Goal: Task Accomplishment & Management: Complete application form

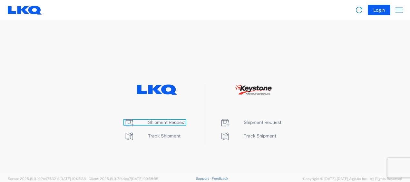
click at [179, 122] on span "Shipment Request" at bounding box center [167, 121] width 38 height 5
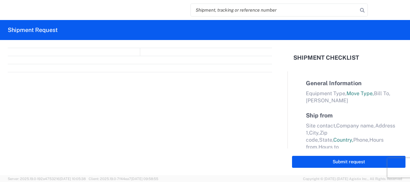
select select "FULL"
select select "LBS"
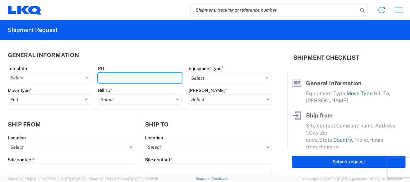
click at [124, 80] on input "PO#" at bounding box center [139, 77] width 83 height 10
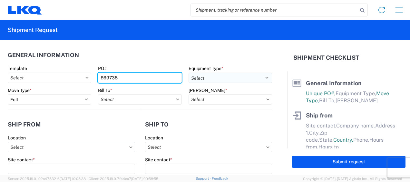
type input "B69738"
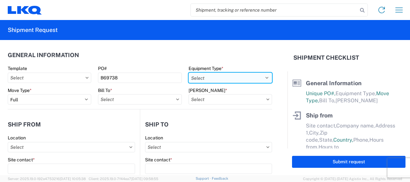
click at [219, 77] on select "Select 53’ Dry Van Flatbed Dropdeck (van) Lowboy (flatbed) Rail" at bounding box center [229, 77] width 83 height 10
select select "STDV"
click at [188, 72] on select "Select 53’ Dry Van Flatbed Dropdeck (van) Lowboy (flatbed) Rail" at bounding box center [229, 77] width 83 height 10
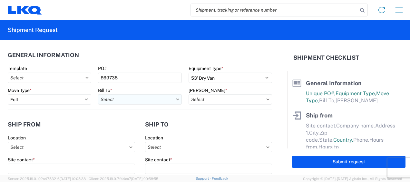
click at [103, 99] on input "text" at bounding box center [139, 99] width 83 height 10
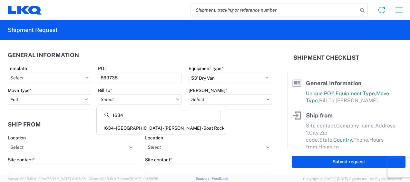
type input "1634"
click at [120, 124] on div "1634 - [GEOGRAPHIC_DATA] - [PERSON_NAME] - Boat Rock" at bounding box center [161, 128] width 127 height 10
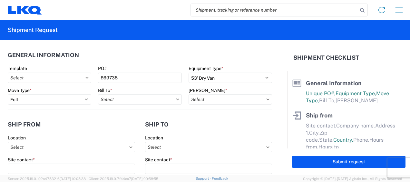
type input "1634 - [GEOGRAPHIC_DATA] - [PERSON_NAME] - Boat Rock"
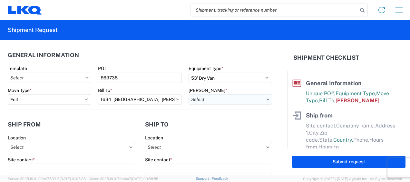
click at [213, 100] on input "text" at bounding box center [229, 99] width 83 height 10
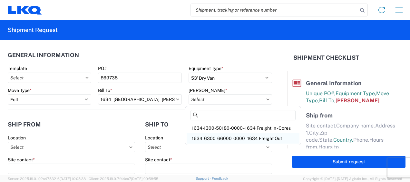
click at [205, 135] on div "1634-6300-66000-0000 - 1634 Freight Out" at bounding box center [242, 138] width 113 height 10
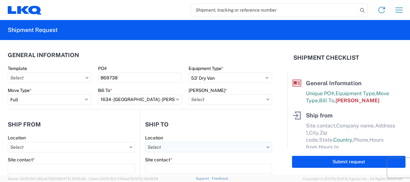
type input "1634-6300-66000-0000 - 1634 Freight Out"
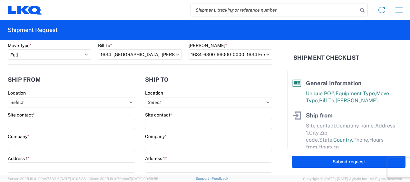
scroll to position [53, 0]
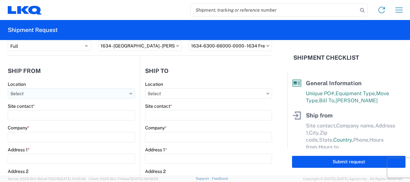
click at [50, 95] on input "text" at bounding box center [71, 93] width 127 height 10
type input "1634"
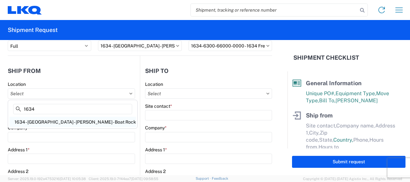
click at [51, 119] on div "1634 - [GEOGRAPHIC_DATA] - [PERSON_NAME] - Boat Rock" at bounding box center [72, 122] width 127 height 10
type input "1634 - [GEOGRAPHIC_DATA] - [PERSON_NAME] - Boat Rock"
type input "LKQ Corporation"
type input "[STREET_ADDRESS]"
type input "[GEOGRAPHIC_DATA]"
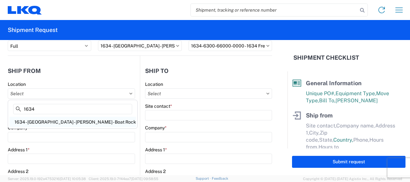
type input "30336"
select select "GA"
select select "US"
type input "[PHONE_NUMBER]"
type input "00:00"
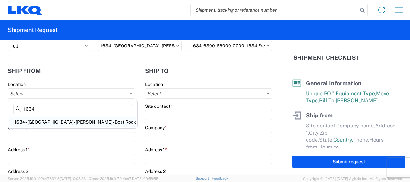
type input "00:00"
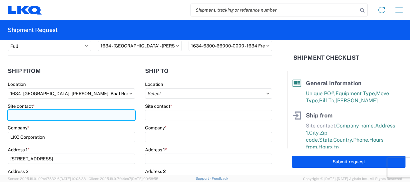
click at [58, 115] on input "Site contact *" at bounding box center [71, 115] width 127 height 10
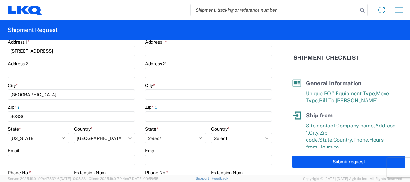
scroll to position [214, 0]
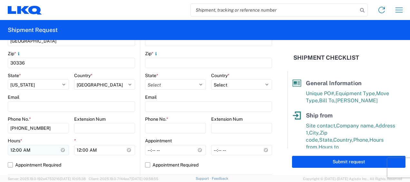
type input "[PERSON_NAME]"
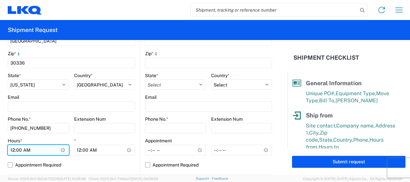
click at [13, 149] on input "00:00" at bounding box center [38, 150] width 61 height 10
type input "07:00"
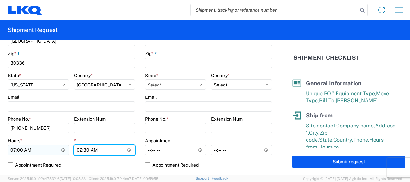
type input "14:30"
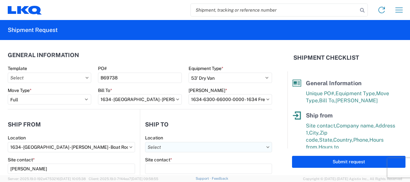
scroll to position [53, 0]
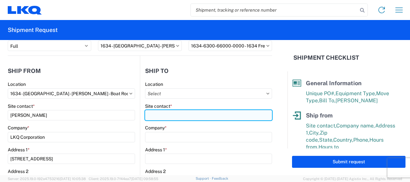
click at [172, 110] on input "Site contact *" at bounding box center [208, 115] width 127 height 10
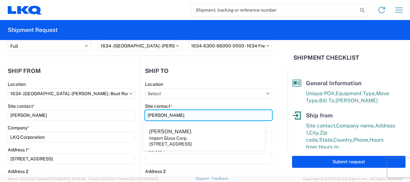
type input "[PERSON_NAME]"
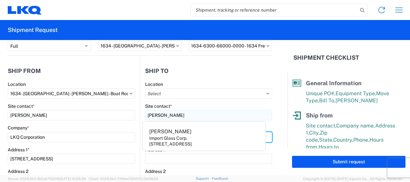
type input "A"
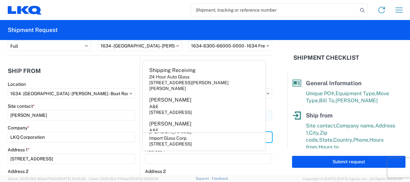
type input "a"
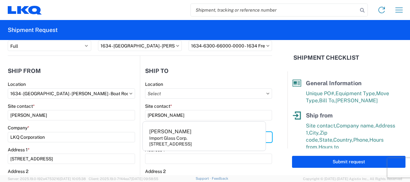
type input "Auto Aire [PERSON_NAME]"
click at [275, 120] on form "General Information Template PO# B69738 Equipment Type * Select 53’ Dry Van Fla…" at bounding box center [143, 107] width 287 height 135
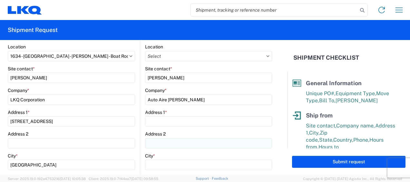
scroll to position [107, 0]
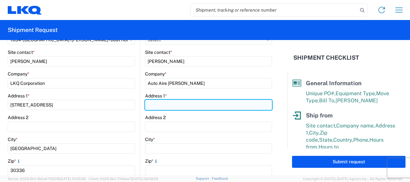
click at [166, 106] on input "Address 1 *" at bounding box center [208, 104] width 127 height 10
type input "[STREET_ADDRESS]"
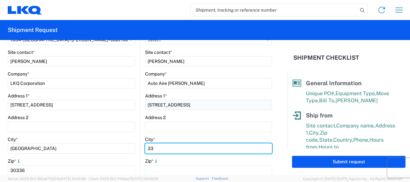
type input "3"
type input "[GEOGRAPHIC_DATA]"
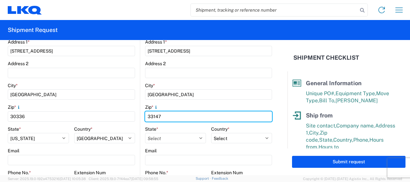
scroll to position [214, 0]
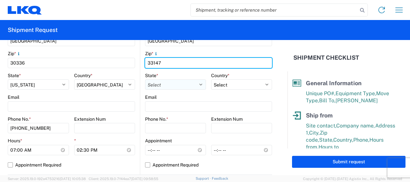
type input "33147"
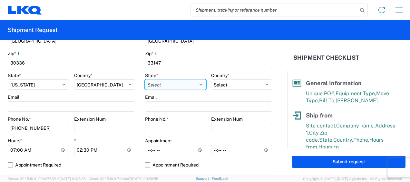
click at [197, 82] on select "Select [US_STATE] [US_STATE] [US_STATE] [US_STATE] Armed Forces Americas Armed …" at bounding box center [175, 84] width 61 height 10
select select "FL"
click at [145, 79] on select "Select [US_STATE] [US_STATE] [US_STATE] [US_STATE] Armed Forces Americas Armed …" at bounding box center [175, 84] width 61 height 10
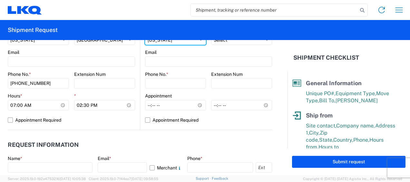
scroll to position [268, 0]
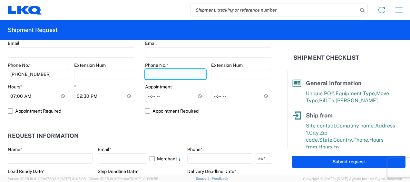
click at [159, 75] on input "Phone No. *" at bounding box center [175, 74] width 61 height 10
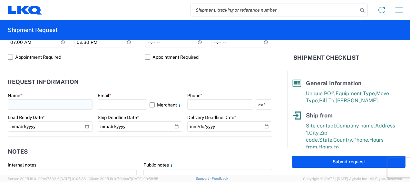
type input "3053963778"
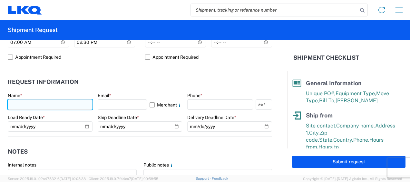
click at [50, 108] on input "text" at bounding box center [50, 104] width 85 height 10
type input "y"
type input "[PERSON_NAME]"
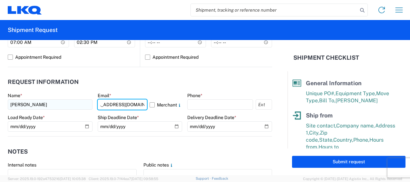
scroll to position [0, 0]
type input "[EMAIL_ADDRESS][DOMAIN_NAME]"
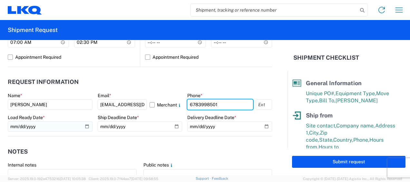
type input "6783998501"
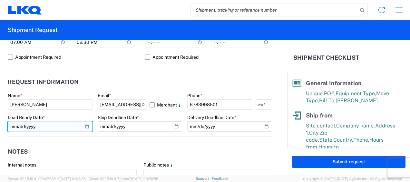
click at [85, 124] on input "date" at bounding box center [50, 126] width 85 height 10
type input "[DATE]"
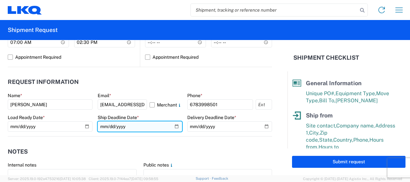
click at [174, 125] on input "date" at bounding box center [140, 126] width 85 height 10
type input "[DATE]"
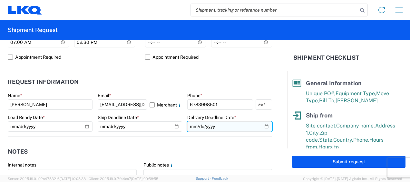
click at [262, 128] on input "date" at bounding box center [229, 126] width 85 height 10
type input "[DATE]"
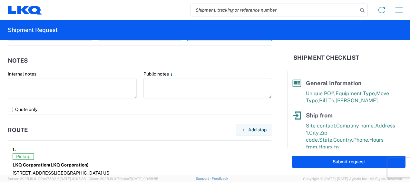
scroll to position [429, 0]
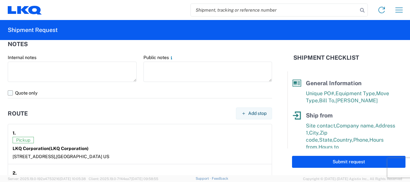
click at [12, 90] on label "Quote only" at bounding box center [140, 93] width 264 height 10
click at [0, 0] on input "Quote only" at bounding box center [0, 0] width 0 height 0
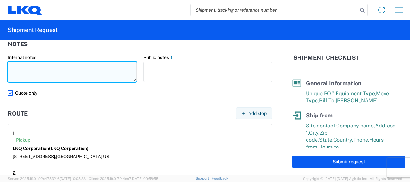
click at [23, 63] on textarea at bounding box center [72, 71] width 129 height 20
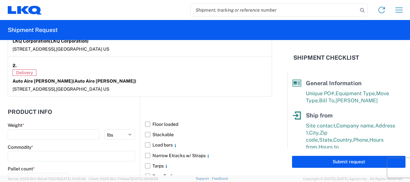
scroll to position [590, 0]
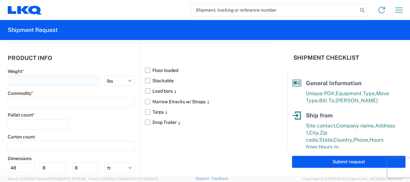
type textarea "quote only"
click at [40, 76] on input "number" at bounding box center [53, 80] width 91 height 10
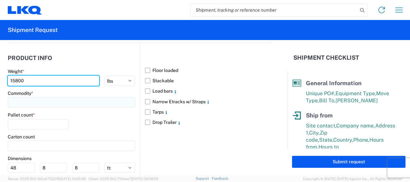
type input "15800"
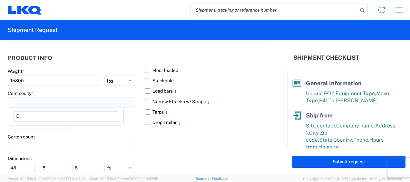
click at [33, 100] on input at bounding box center [71, 102] width 127 height 10
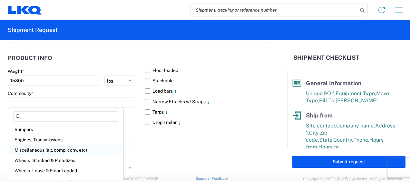
click at [44, 147] on div "Miscellaneous (alt, comp, conv, etc)" at bounding box center [65, 150] width 113 height 10
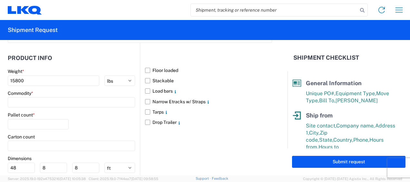
type input "Miscellaneous (alt, comp, conv, etc)"
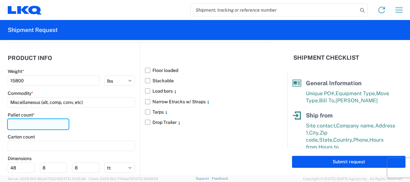
click at [35, 120] on input "number" at bounding box center [38, 124] width 61 height 10
type input "4"
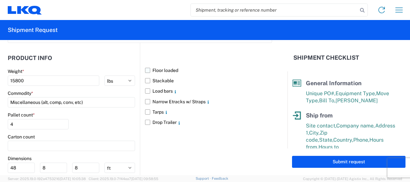
click at [145, 69] on label "Floor loaded" at bounding box center [208, 70] width 127 height 10
click at [0, 0] on input "Floor loaded" at bounding box center [0, 0] width 0 height 0
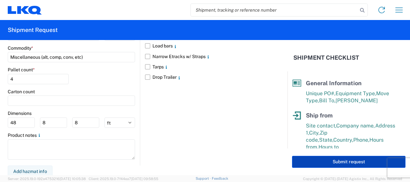
click at [321, 161] on button "Submit request" at bounding box center [348, 162] width 113 height 12
select select "US"
